Goal: Task Accomplishment & Management: Manage account settings

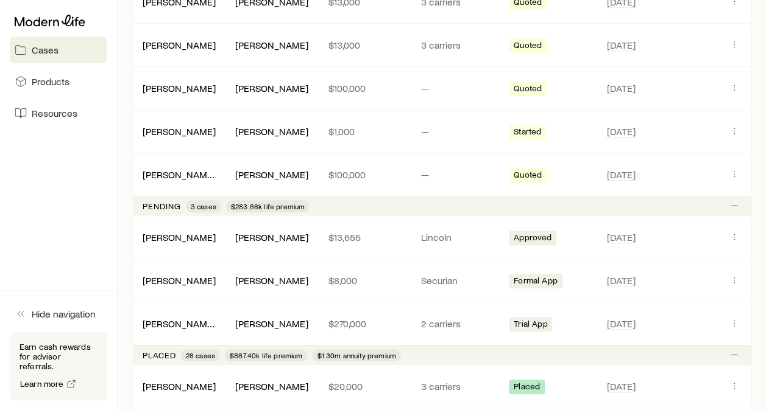
scroll to position [305, 0]
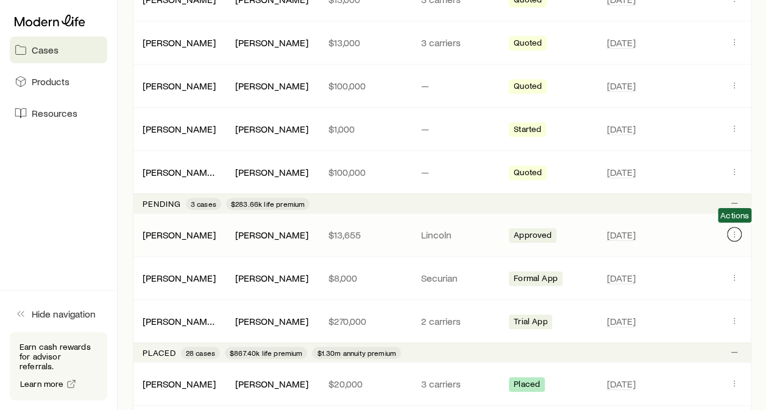
click at [736, 230] on icon "Client cases" at bounding box center [734, 235] width 10 height 10
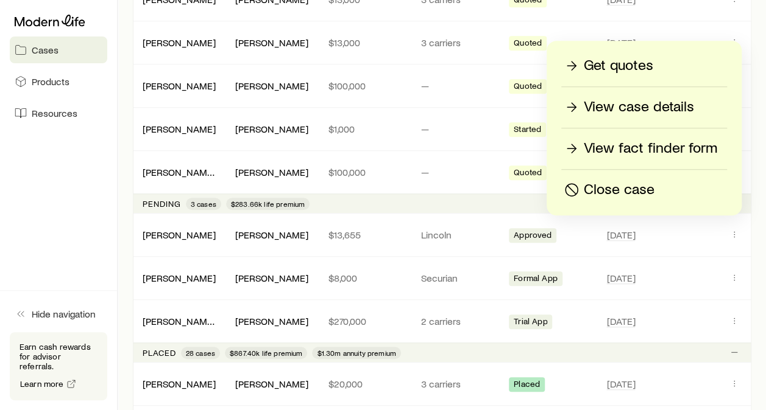
click at [630, 111] on p "View case details" at bounding box center [638, 106] width 110 height 19
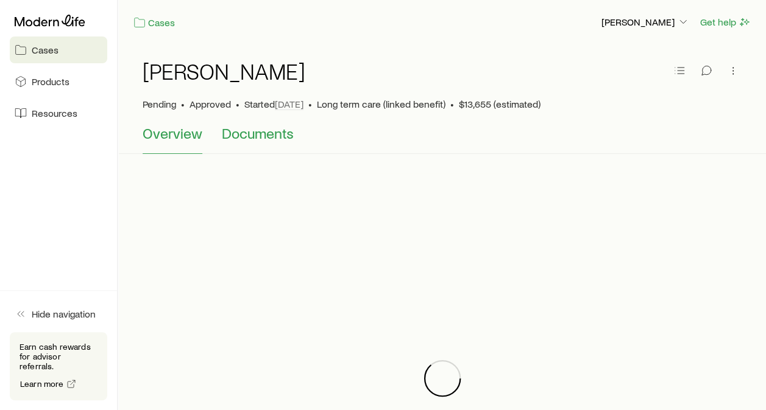
click at [265, 147] on button "Documents" at bounding box center [258, 139] width 72 height 29
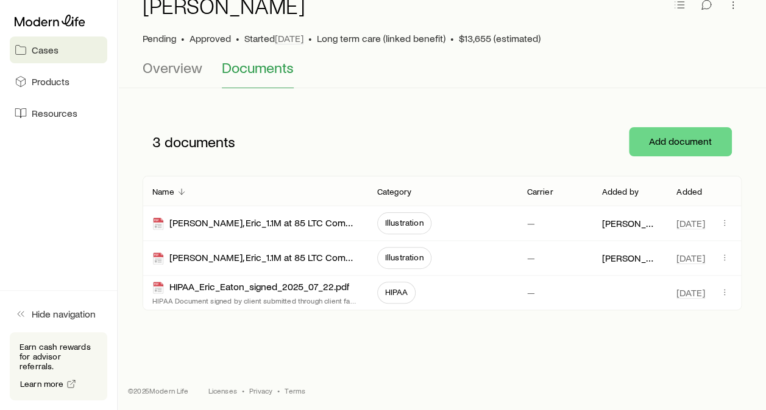
scroll to position [67, 0]
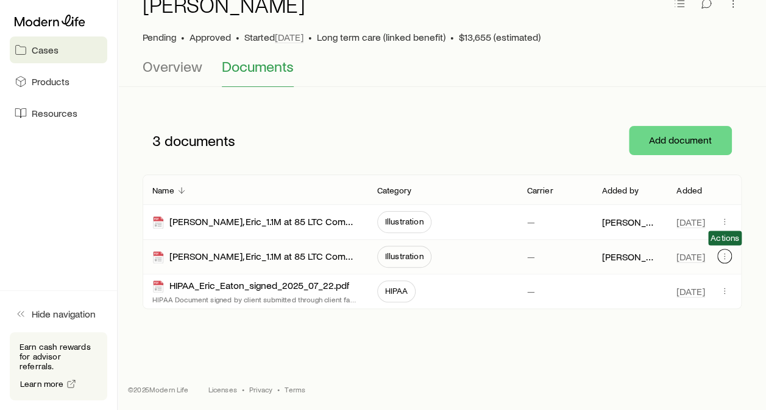
click at [725, 259] on icon "button" at bounding box center [724, 257] width 10 height 10
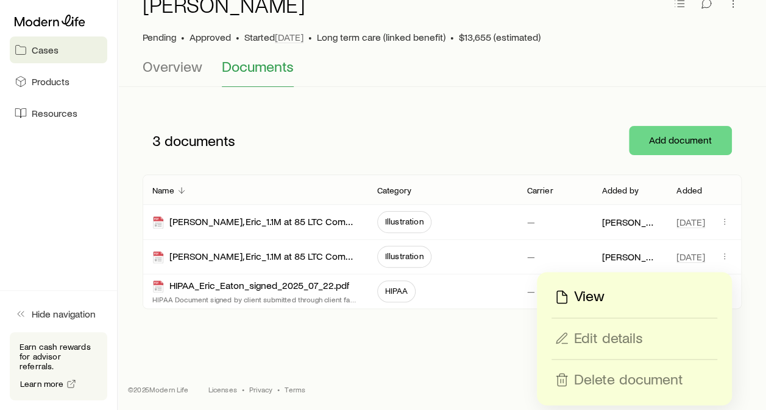
click at [648, 306] on div "View" at bounding box center [634, 296] width 164 height 19
